Goal: Find contact information: Find contact information

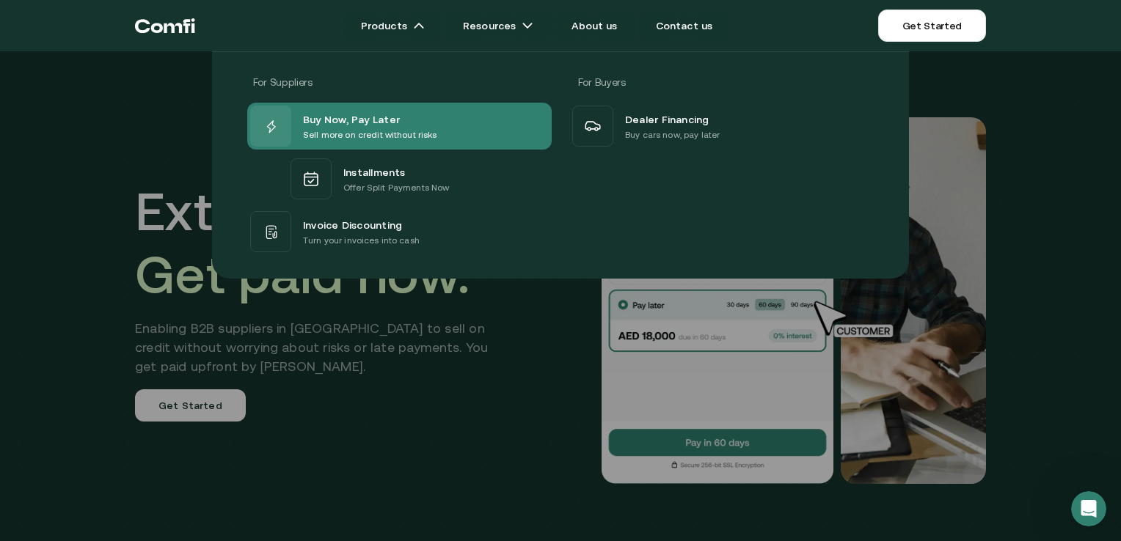
click at [377, 116] on span "Buy Now, Pay Later" at bounding box center [351, 119] width 97 height 18
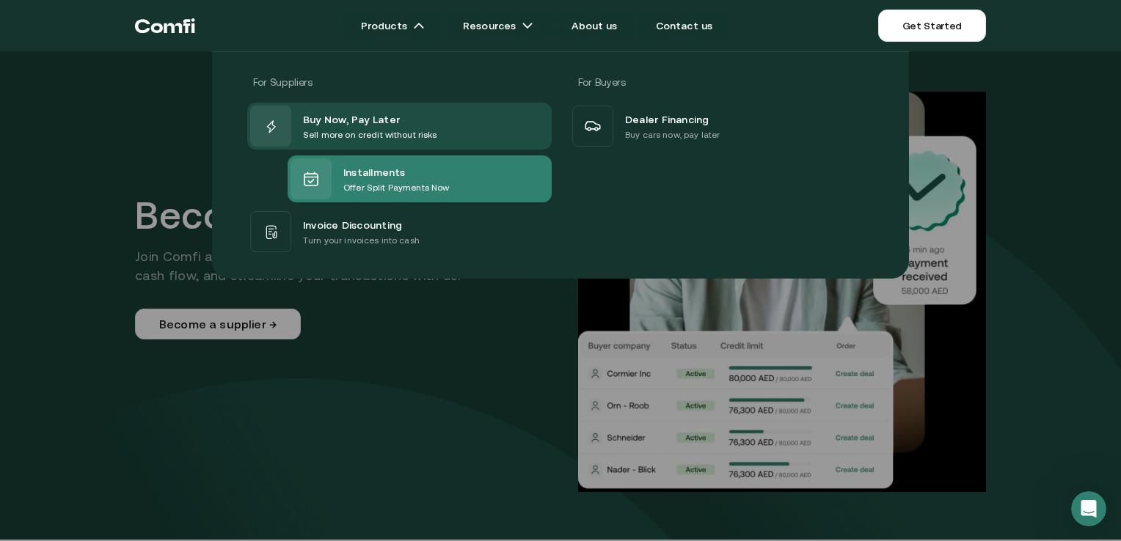
click at [461, 175] on div "Installments Offer Split Payments Now" at bounding box center [420, 179] width 264 height 47
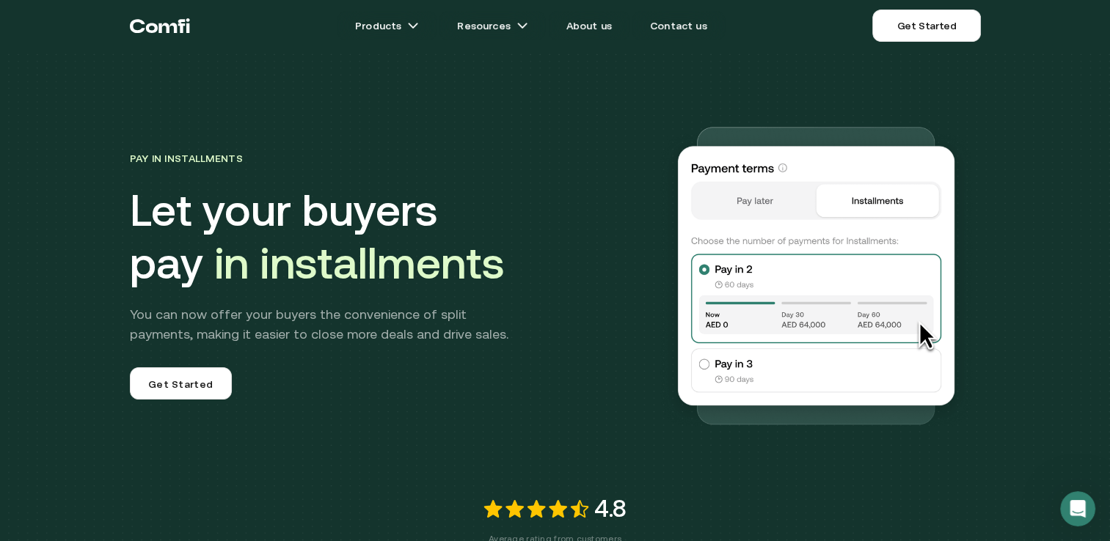
click at [710, 362] on img at bounding box center [815, 274] width 329 height 329
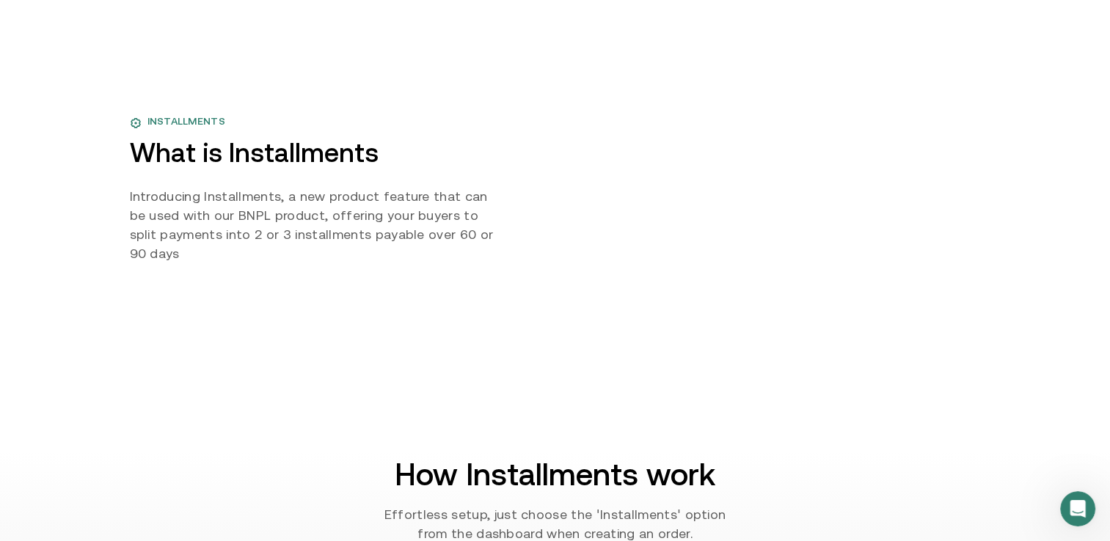
scroll to position [684, 0]
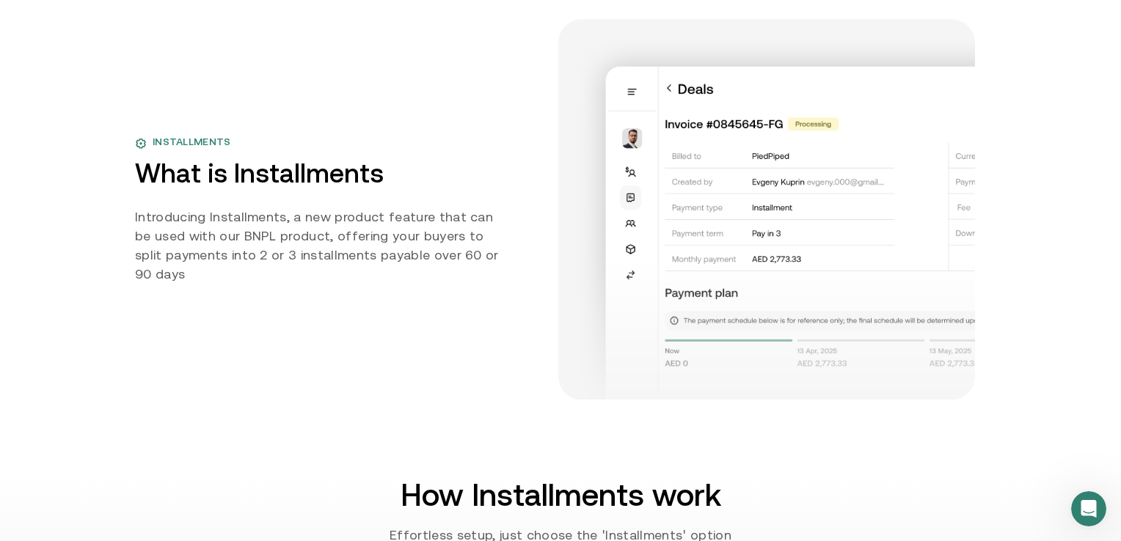
scroll to position [684, 0]
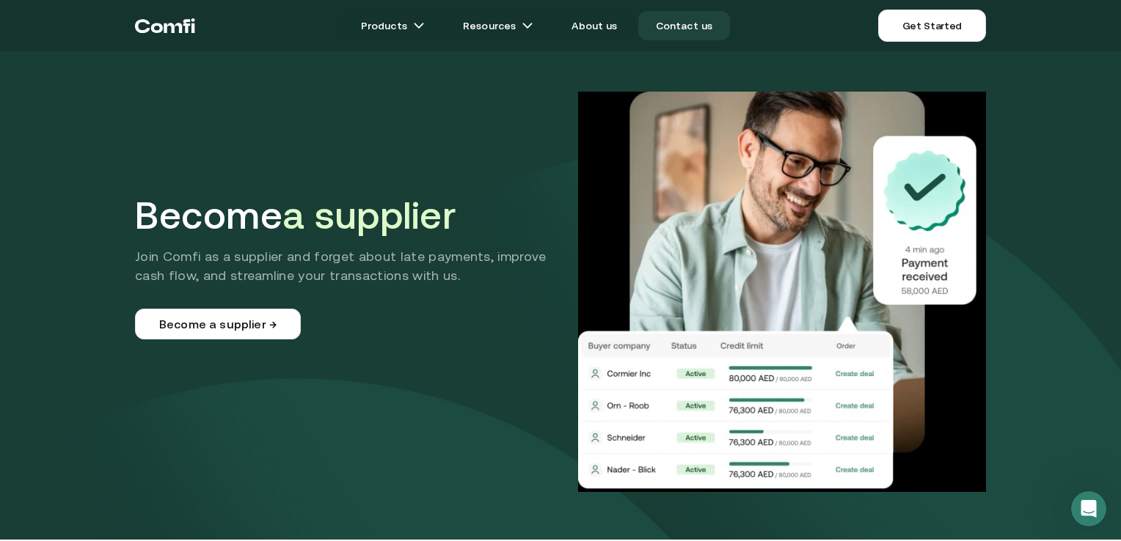
click at [686, 26] on link "Contact us" at bounding box center [684, 25] width 92 height 29
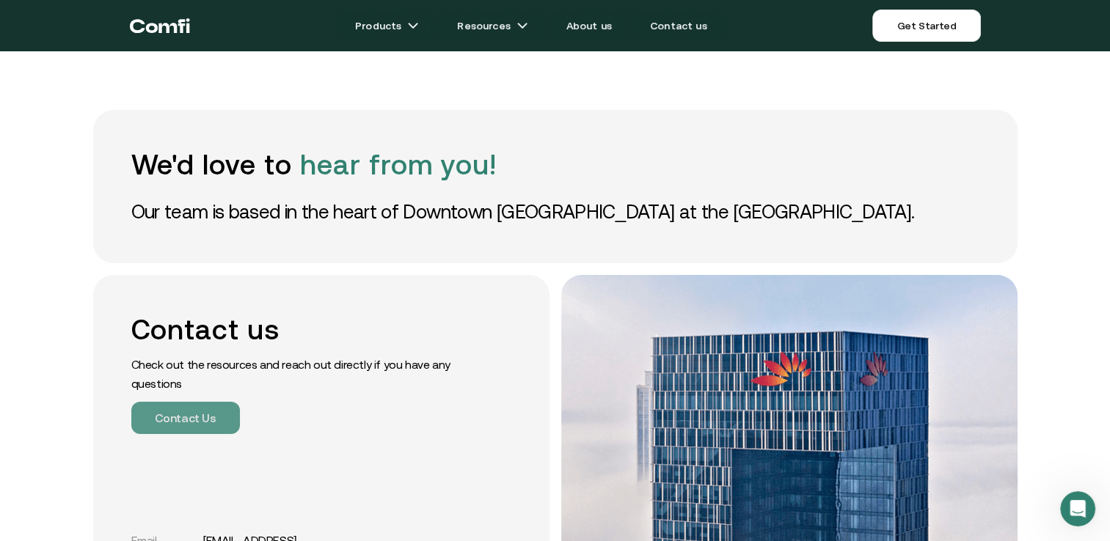
click at [201, 418] on button "Contact Us" at bounding box center [185, 418] width 109 height 32
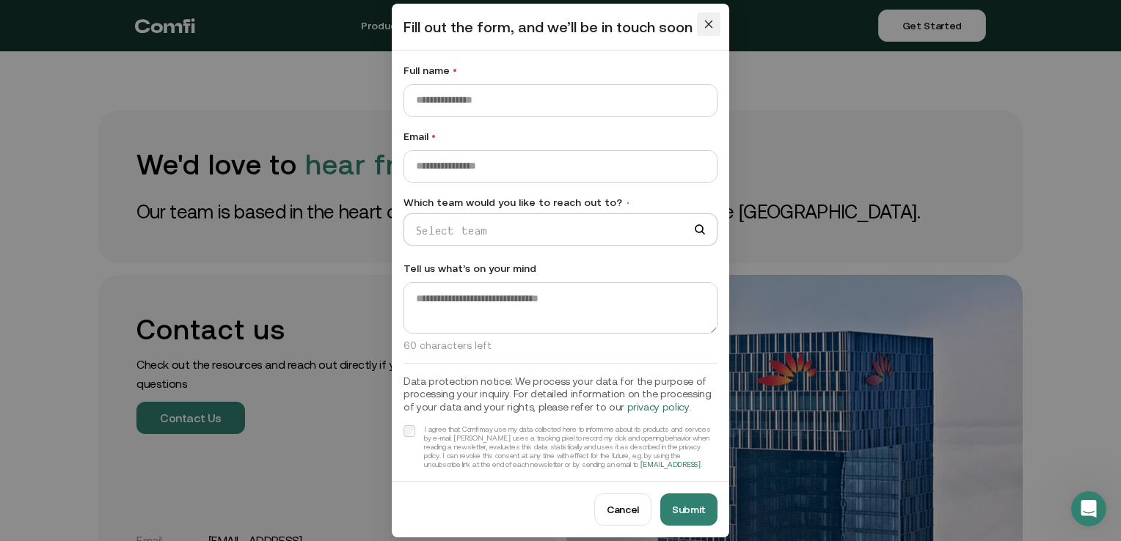
click at [710, 29] on icon "close" at bounding box center [708, 24] width 10 height 10
